Goal: Information Seeking & Learning: Understand process/instructions

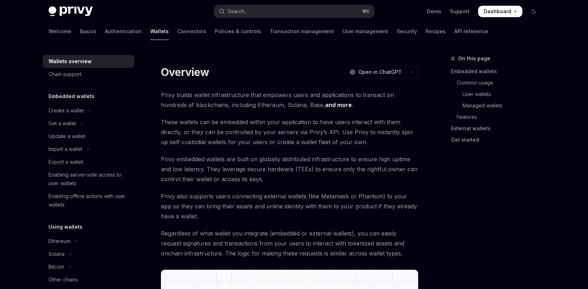
click at [80, 31] on link "Basics" at bounding box center [88, 31] width 16 height 17
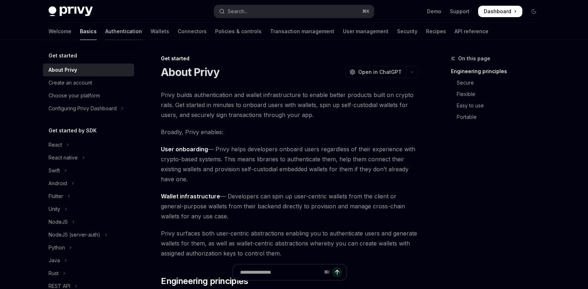
click at [105, 34] on link "Authentication" at bounding box center [123, 31] width 37 height 17
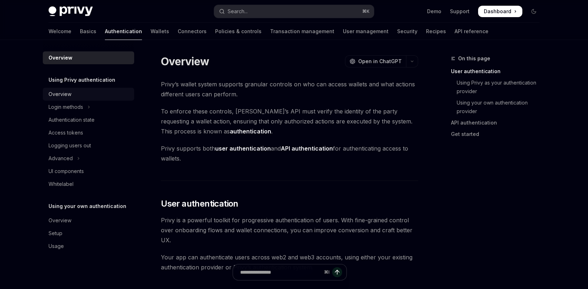
click at [73, 97] on div "Overview" at bounding box center [89, 94] width 81 height 9
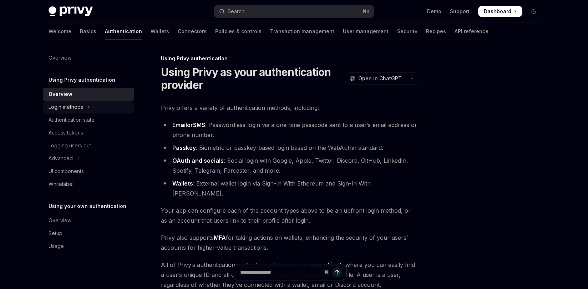
click at [79, 111] on button "Login methods" at bounding box center [88, 107] width 91 height 13
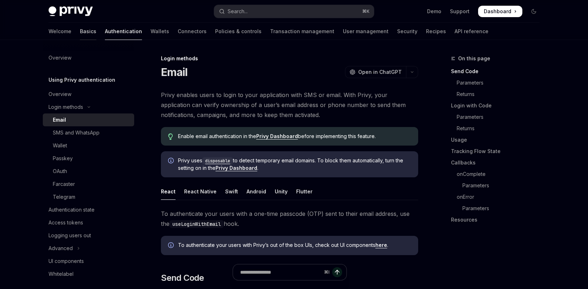
click at [80, 30] on link "Basics" at bounding box center [88, 31] width 16 height 17
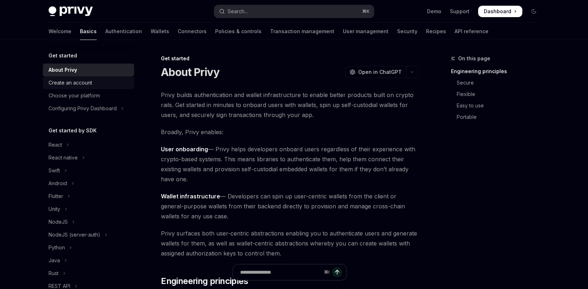
click at [93, 79] on div "Create an account" at bounding box center [89, 83] width 81 height 9
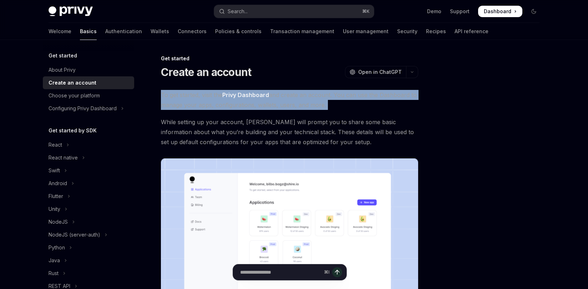
drag, startPoint x: 174, startPoint y: 87, endPoint x: 156, endPoint y: 115, distance: 33.4
click at [185, 116] on div "Get started Create an account OpenAI Open in ChatGPT OpenAI Open in ChatGPT To …" at bounding box center [223, 255] width 394 height 403
click at [100, 96] on div "Choose your platform" at bounding box center [89, 95] width 81 height 9
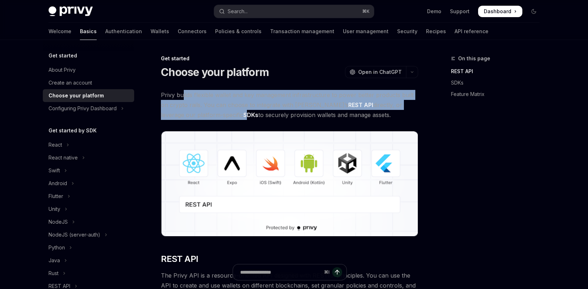
drag, startPoint x: 214, startPoint y: 120, endPoint x: 183, endPoint y: 92, distance: 41.7
click at [183, 92] on span "Privy builds flexible wallet and key management infrastructure to power better …" at bounding box center [289, 105] width 257 height 30
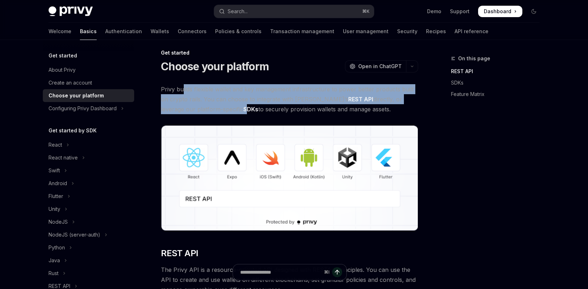
scroll to position [63, 0]
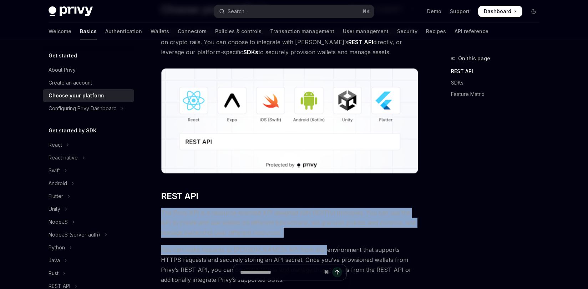
drag, startPoint x: 243, startPoint y: 207, endPoint x: 311, endPoint y: 247, distance: 79.4
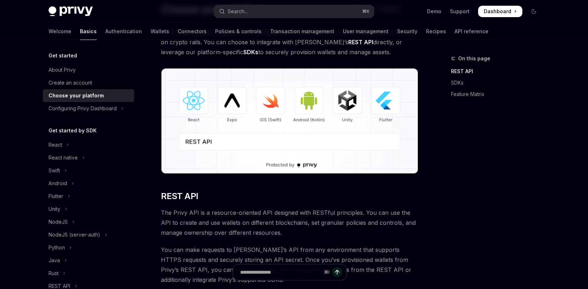
drag, startPoint x: 312, startPoint y: 238, endPoint x: 108, endPoint y: 98, distance: 247.0
click at [65, 113] on button "Configuring Privy Dashboard" at bounding box center [88, 108] width 91 height 13
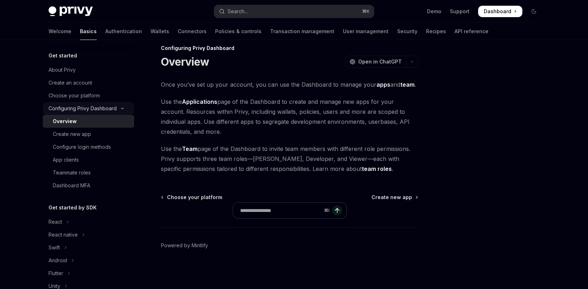
scroll to position [10, 0]
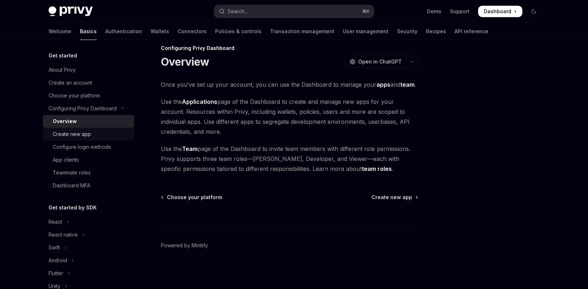
click at [71, 133] on div "Create new app" at bounding box center [72, 134] width 38 height 9
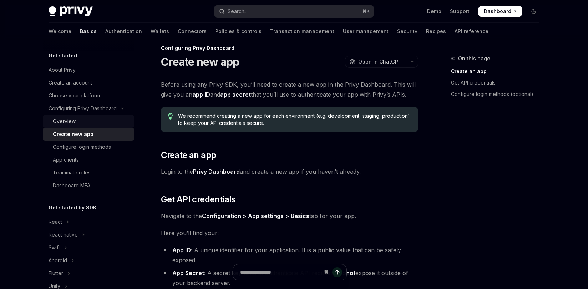
click at [71, 122] on div "Overview" at bounding box center [64, 121] width 23 height 9
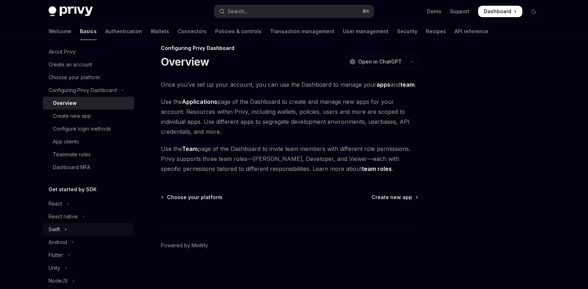
scroll to position [53, 0]
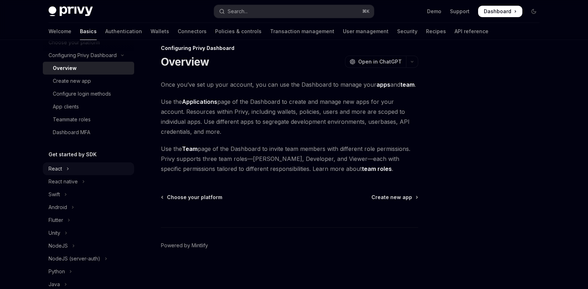
click at [66, 168] on icon "Toggle React section" at bounding box center [67, 169] width 3 height 9
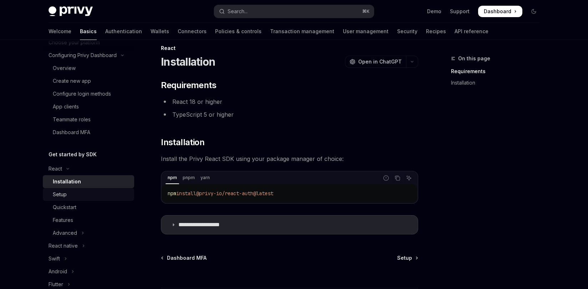
click at [76, 192] on div "Setup" at bounding box center [91, 194] width 77 height 9
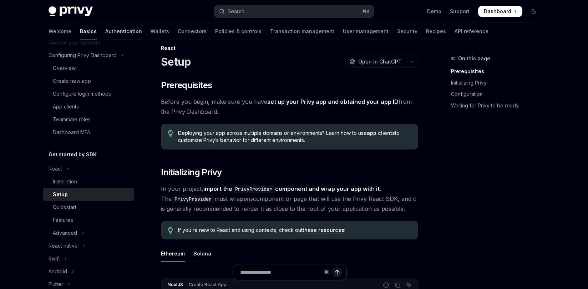
click at [105, 38] on link "Authentication" at bounding box center [123, 31] width 37 height 17
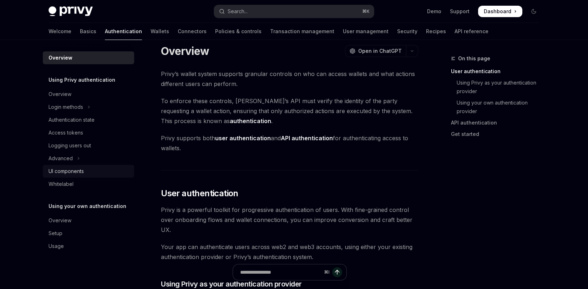
click at [75, 167] on div "UI components" at bounding box center [66, 171] width 35 height 9
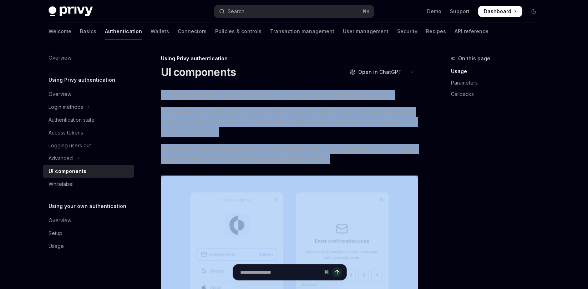
drag, startPoint x: 188, startPoint y: 88, endPoint x: 297, endPoint y: 165, distance: 134.2
drag, startPoint x: 297, startPoint y: 165, endPoint x: 266, endPoint y: 64, distance: 105.7
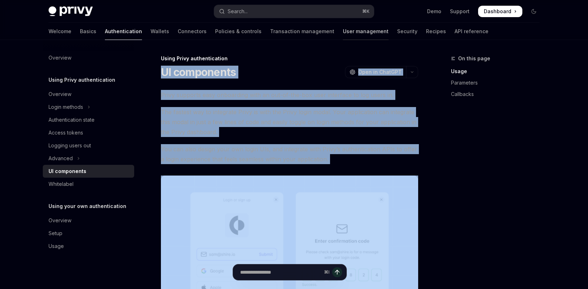
click at [343, 30] on link "User management" at bounding box center [366, 31] width 46 height 17
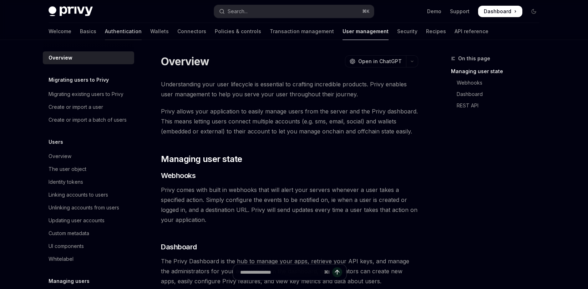
click at [105, 35] on link "Authentication" at bounding box center [123, 31] width 37 height 17
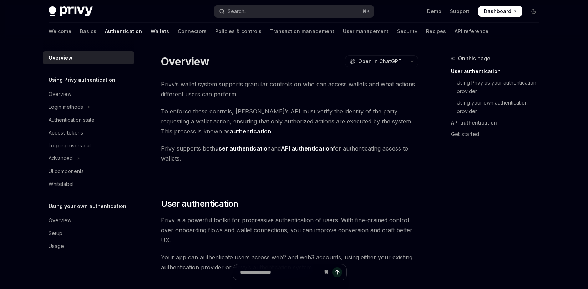
click at [151, 31] on link "Wallets" at bounding box center [160, 31] width 19 height 17
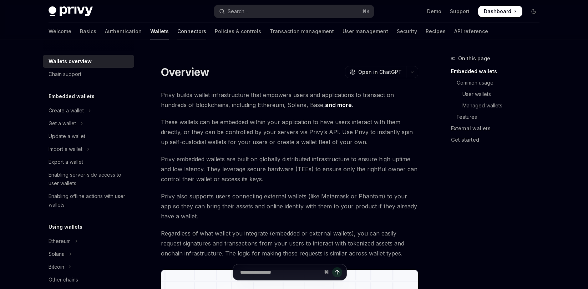
click at [177, 31] on link "Connectors" at bounding box center [191, 31] width 29 height 17
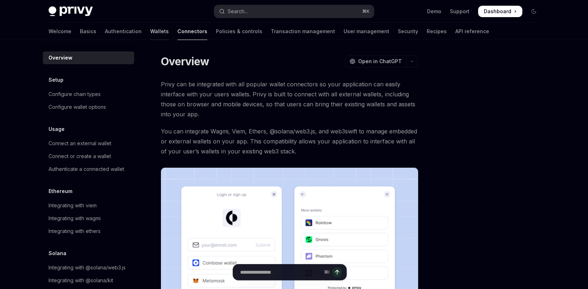
click at [150, 32] on link "Wallets" at bounding box center [159, 31] width 19 height 17
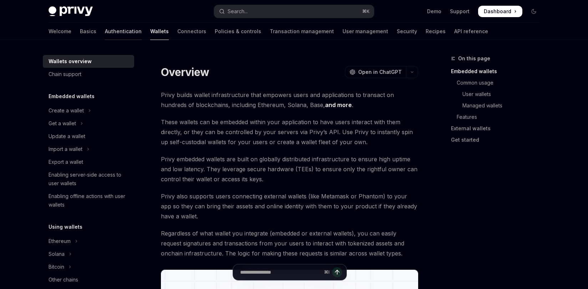
click at [105, 35] on link "Authentication" at bounding box center [123, 31] width 37 height 17
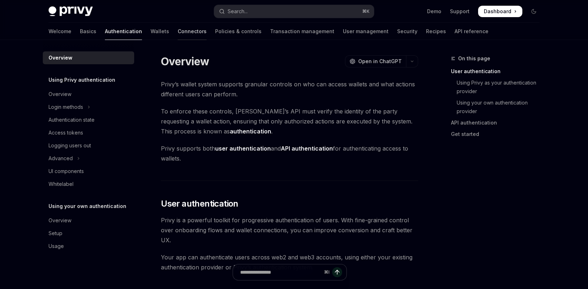
click at [178, 35] on link "Connectors" at bounding box center [192, 31] width 29 height 17
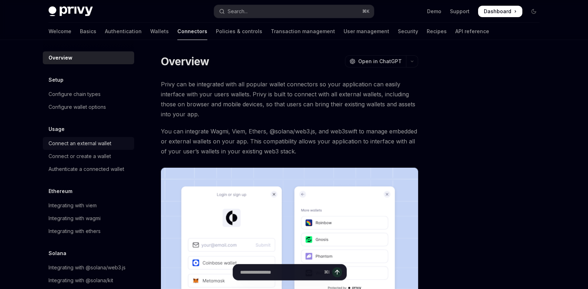
click at [95, 143] on div "Connect an external wallet" at bounding box center [80, 143] width 63 height 9
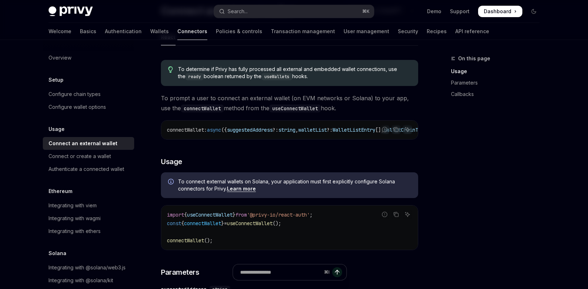
scroll to position [124, 0]
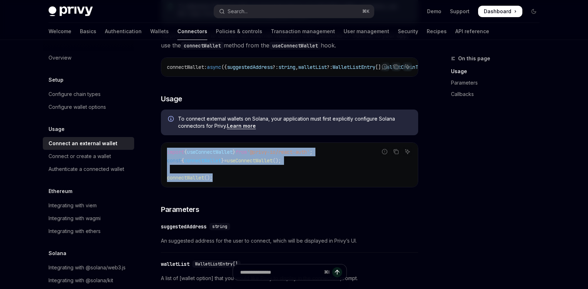
drag, startPoint x: 168, startPoint y: 150, endPoint x: 222, endPoint y: 194, distance: 69.7
click at [214, 190] on div "To determine if Privy has fully processed all external and embedded wallet conn…" at bounding box center [289, 266] width 257 height 550
click at [237, 199] on div "To determine if Privy has fully processed all external and embedded wallet conn…" at bounding box center [289, 266] width 257 height 550
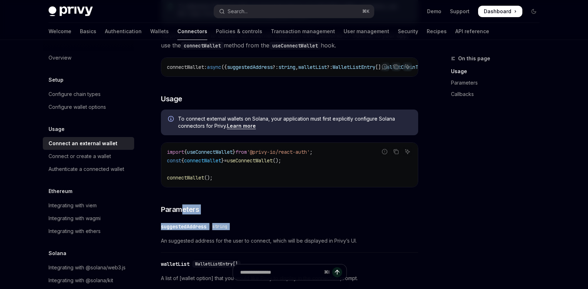
drag, startPoint x: 184, startPoint y: 209, endPoint x: 262, endPoint y: 238, distance: 83.4
click at [261, 238] on div "To determine if Privy has fully processed all external and embedded wallet conn…" at bounding box center [289, 266] width 257 height 550
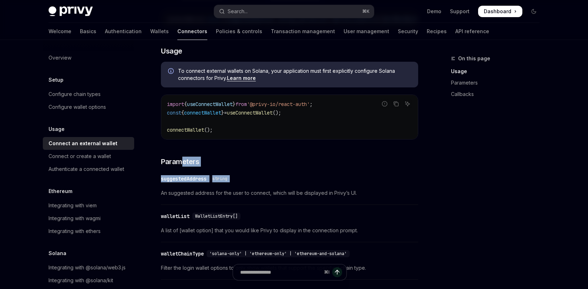
scroll to position [172, 0]
click at [216, 196] on span "An suggested address for the user to connect, which will be displayed in Privy’…" at bounding box center [289, 192] width 257 height 9
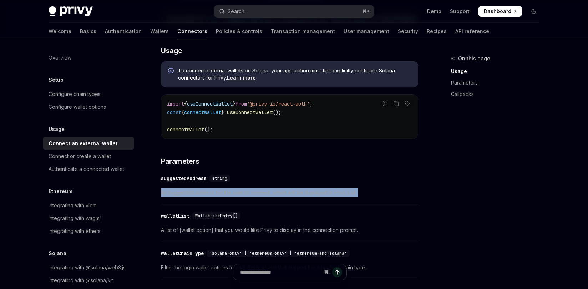
click at [216, 196] on span "An suggested address for the user to connect, which will be displayed in Privy’…" at bounding box center [289, 192] width 257 height 9
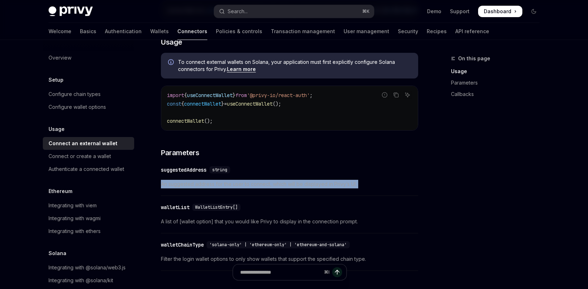
scroll to position [182, 0]
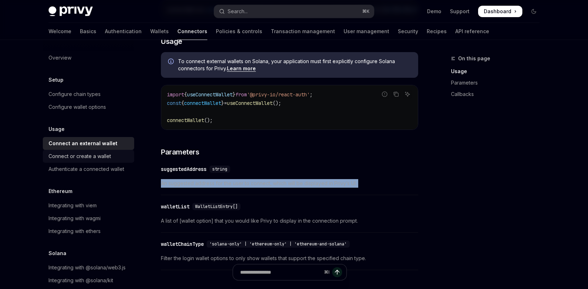
click at [93, 157] on div "Connect or create a wallet" at bounding box center [80, 156] width 62 height 9
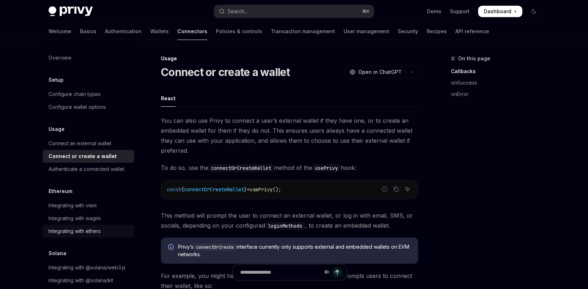
click at [100, 231] on div "Integrating with ethers" at bounding box center [75, 231] width 52 height 9
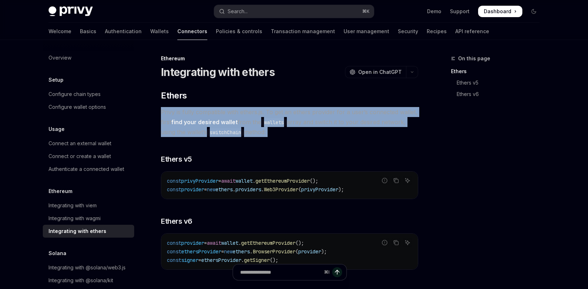
drag, startPoint x: 209, startPoint y: 102, endPoint x: 307, endPoint y: 137, distance: 104.0
click at [307, 137] on div "​ Ethers Privy is fully compatible with ethers.js. To get an ethers provider fo…" at bounding box center [289, 180] width 257 height 180
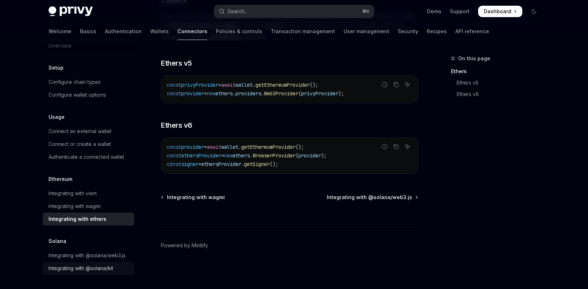
scroll to position [19, 0]
click at [73, 153] on div "Authenticate a connected wallet" at bounding box center [87, 157] width 76 height 9
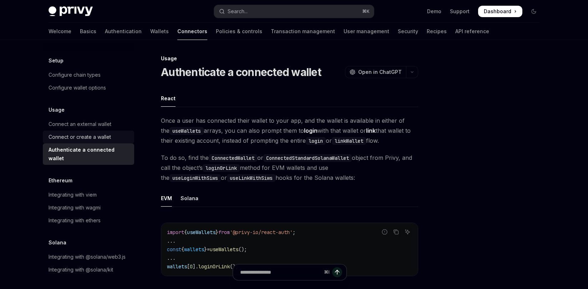
click at [79, 141] on div "Connect or create a wallet" at bounding box center [80, 137] width 62 height 9
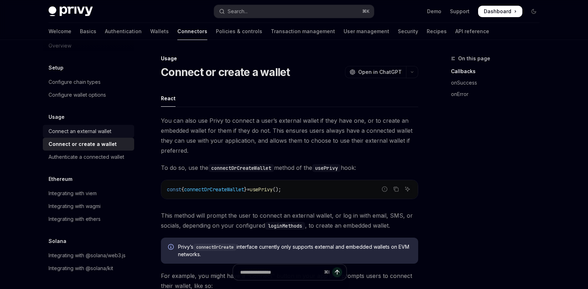
click at [81, 127] on div "Connect an external wallet" at bounding box center [80, 131] width 63 height 9
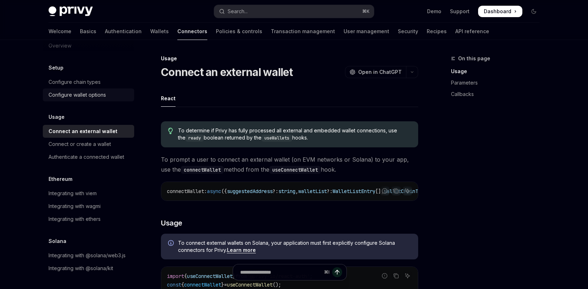
click at [82, 91] on div "Configure wallet options" at bounding box center [77, 95] width 57 height 9
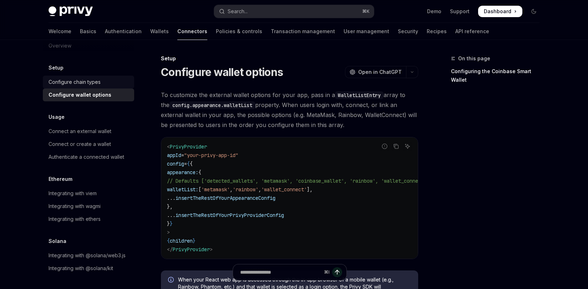
click at [82, 78] on div "Configure chain types" at bounding box center [75, 82] width 52 height 9
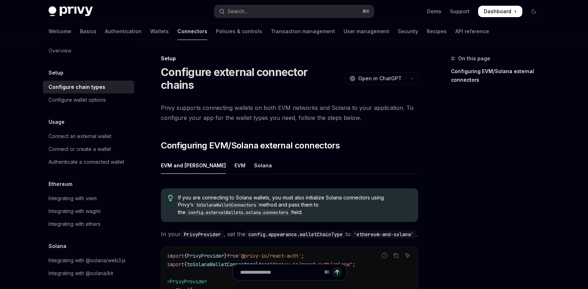
scroll to position [7, 0]
click at [105, 32] on link "Authentication" at bounding box center [123, 31] width 37 height 17
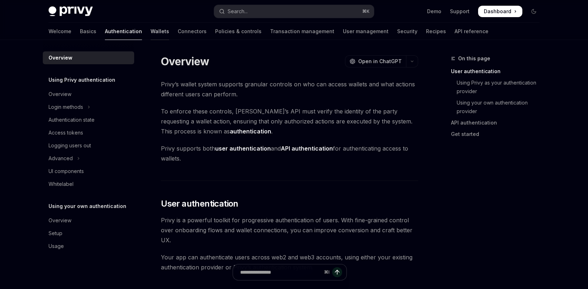
click at [151, 36] on link "Wallets" at bounding box center [160, 31] width 19 height 17
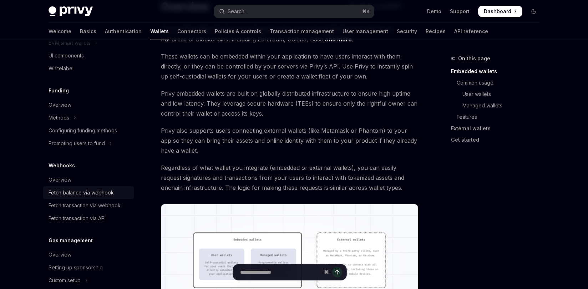
scroll to position [241, 0]
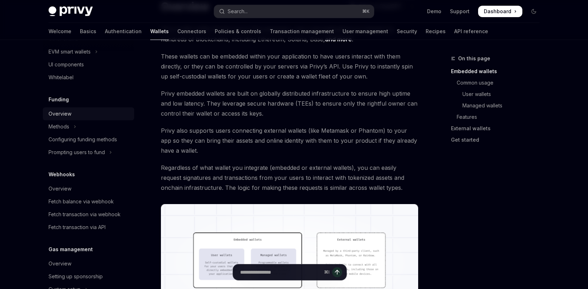
click at [66, 119] on link "Overview" at bounding box center [88, 113] width 91 height 13
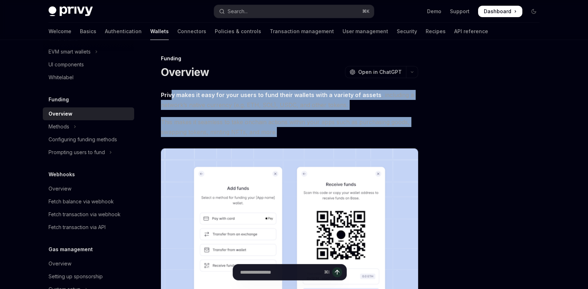
drag, startPoint x: 173, startPoint y: 93, endPoint x: 294, endPoint y: 138, distance: 128.5
click at [289, 137] on div "Privy makes it easy for your users to fund their wallets with a variety of asse…" at bounding box center [289, 272] width 257 height 364
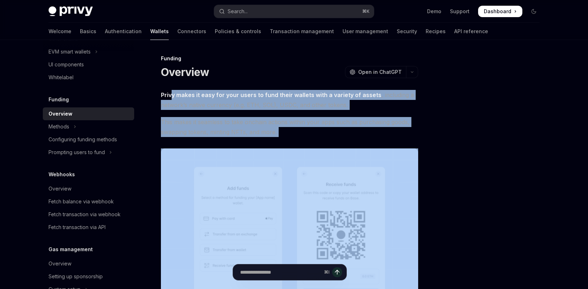
click at [302, 139] on div "Privy makes it easy for your users to fund their wallets with a variety of asse…" at bounding box center [289, 272] width 257 height 364
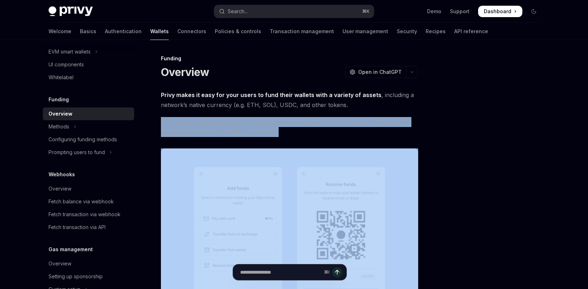
drag, startPoint x: 302, startPoint y: 139, endPoint x: 274, endPoint y: 106, distance: 43.2
click at [277, 107] on div "Privy makes it easy for your users to fund their wallets with a variety of asse…" at bounding box center [289, 272] width 257 height 364
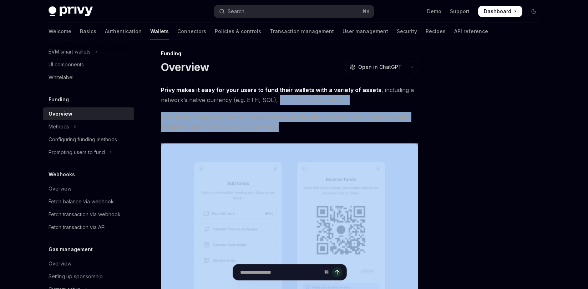
scroll to position [11, 0]
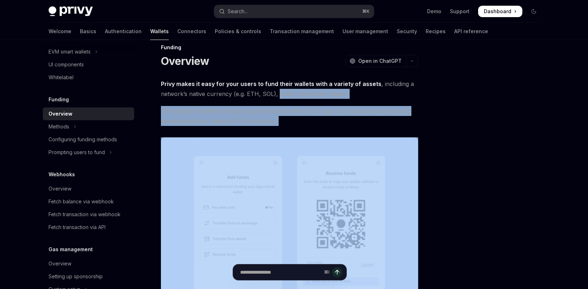
click at [244, 126] on div "Privy makes it easy for your users to fund their wallets with a variety of asse…" at bounding box center [289, 261] width 257 height 364
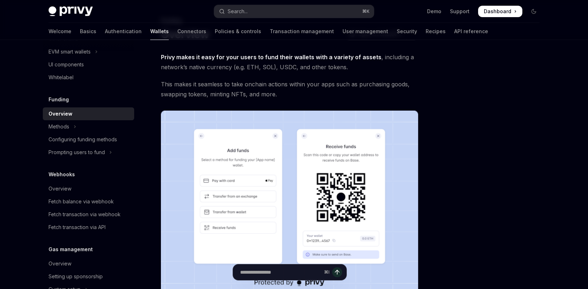
scroll to position [148, 0]
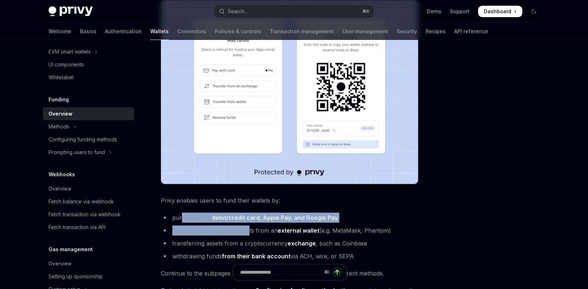
drag, startPoint x: 182, startPoint y: 216, endPoint x: 248, endPoint y: 229, distance: 67.0
click at [248, 229] on ul "purchasing via debit/credit card, Apple Pay, and Google Pay transferring or bri…" at bounding box center [289, 237] width 257 height 49
click at [248, 229] on li "transferring or bridging assets from an external wallet (e.g. MetaMask, Phantom)" at bounding box center [289, 231] width 257 height 10
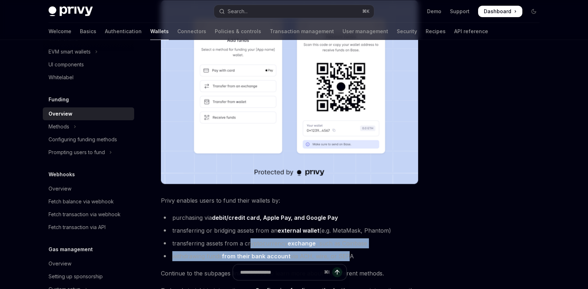
drag, startPoint x: 250, startPoint y: 240, endPoint x: 347, endPoint y: 256, distance: 97.6
click at [347, 256] on ul "purchasing via debit/credit card, Apple Pay, and Google Pay transferring or bri…" at bounding box center [289, 237] width 257 height 49
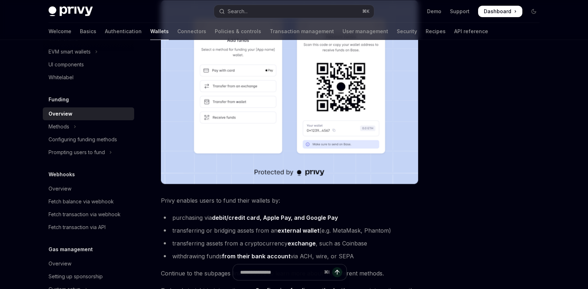
click at [369, 254] on li "withdrawing funds from their bank account via ACH, wire, or SEPA" at bounding box center [289, 256] width 257 height 10
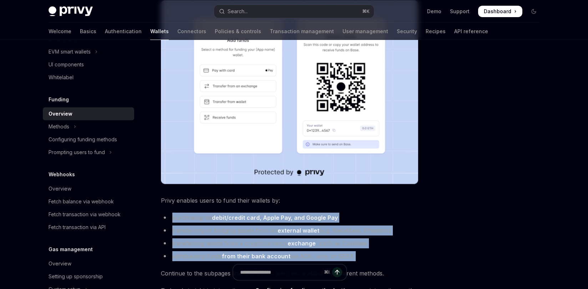
drag, startPoint x: 369, startPoint y: 254, endPoint x: 345, endPoint y: 209, distance: 51.6
click at [345, 209] on div "Privy makes it easy for your users to fund their wallets with a variety of asse…" at bounding box center [289, 124] width 257 height 364
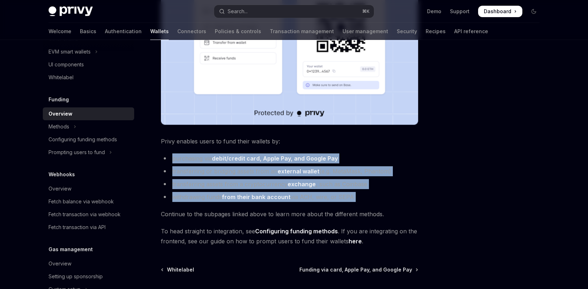
scroll to position [257, 0]
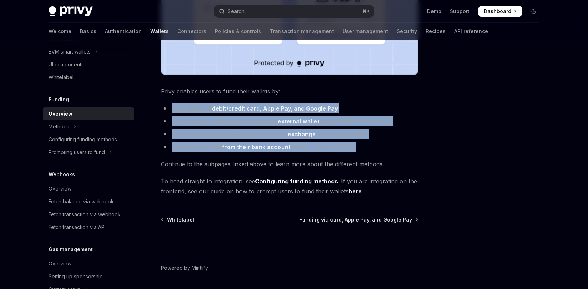
click at [263, 178] on link "Configuring funding methods" at bounding box center [296, 181] width 83 height 7
type textarea "*"
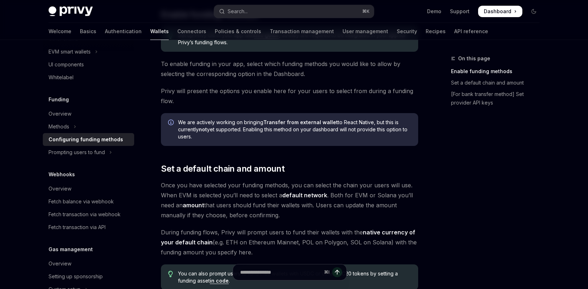
scroll to position [356, 0]
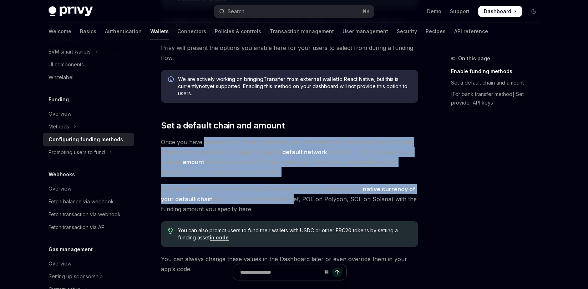
drag, startPoint x: 204, startPoint y: 141, endPoint x: 290, endPoint y: 202, distance: 105.7
click at [290, 202] on div "To enable various funding flows for your users, visit the and select your app f…" at bounding box center [289, 128] width 257 height 790
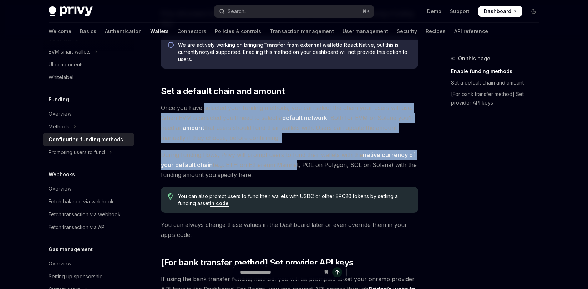
scroll to position [497, 0]
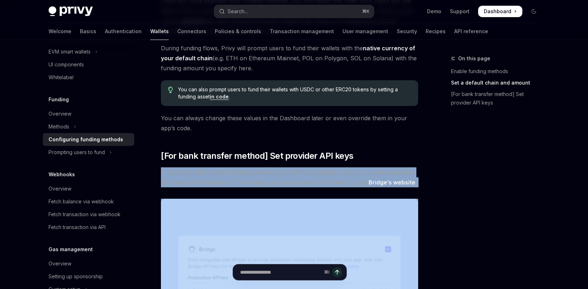
drag, startPoint x: 236, startPoint y: 166, endPoint x: 323, endPoint y: 195, distance: 91.6
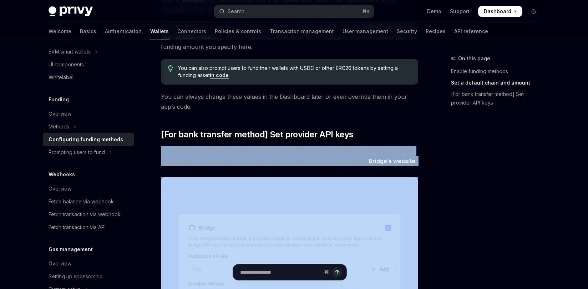
scroll to position [561, 0]
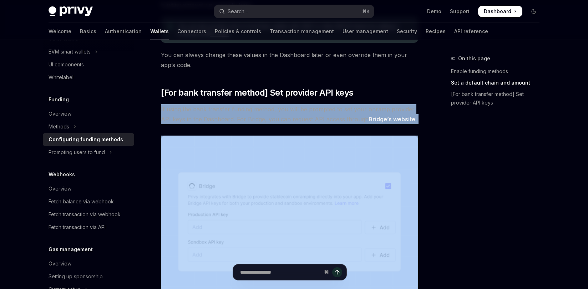
drag, startPoint x: 256, startPoint y: 127, endPoint x: 294, endPoint y: 102, distance: 45.8
drag, startPoint x: 219, startPoint y: 102, endPoint x: 256, endPoint y: 126, distance: 43.4
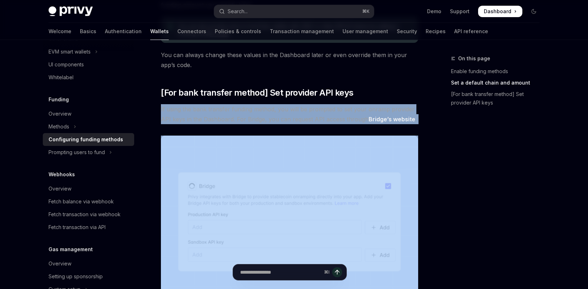
drag, startPoint x: 256, startPoint y: 126, endPoint x: 278, endPoint y: 107, distance: 29.1
click at [321, 120] on span "If using the bank transfer funding method, you will be prompted to set your onr…" at bounding box center [289, 114] width 257 height 20
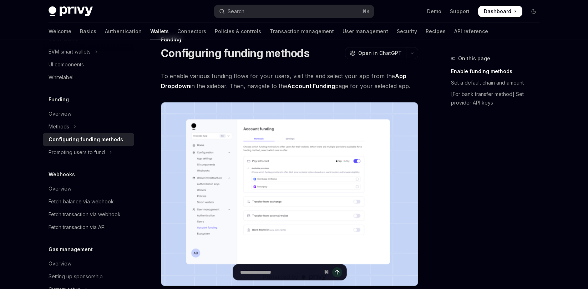
scroll to position [0, 0]
